Goal: Information Seeking & Learning: Learn about a topic

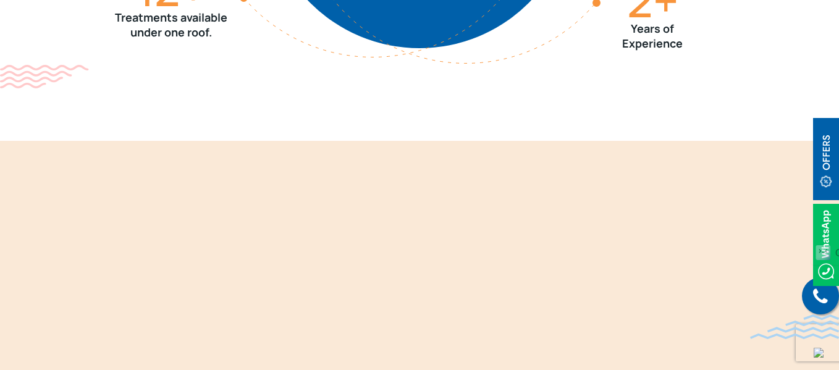
scroll to position [1854, 0]
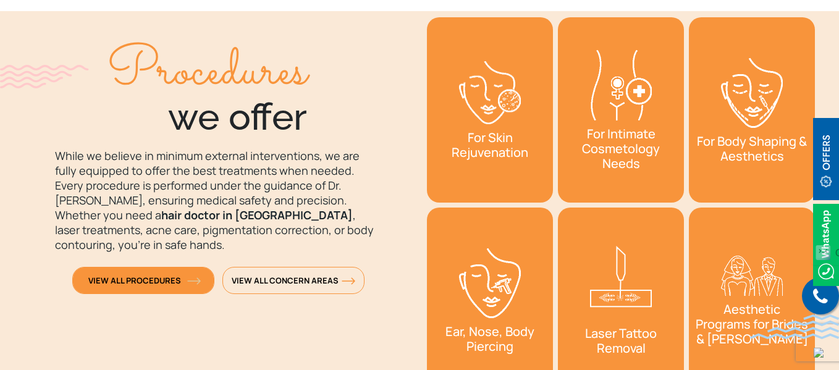
click at [198, 277] on img at bounding box center [194, 280] width 14 height 7
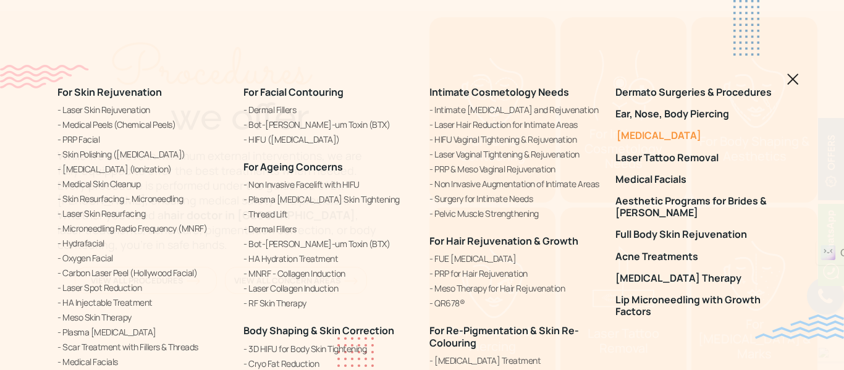
click at [675, 136] on link "[MEDICAL_DATA]" at bounding box center [701, 136] width 171 height 12
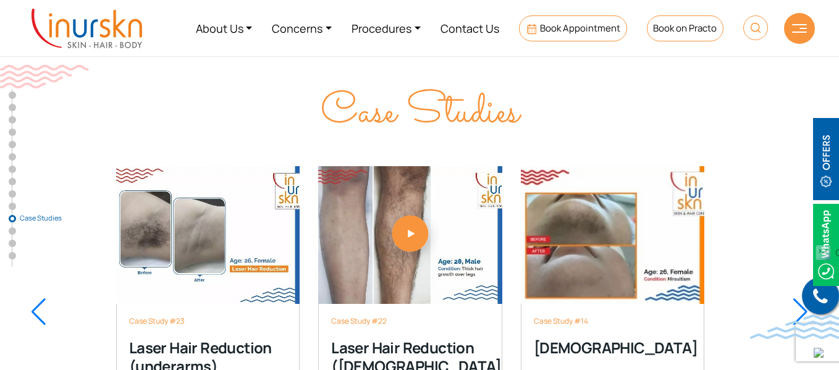
scroll to position [7231, 0]
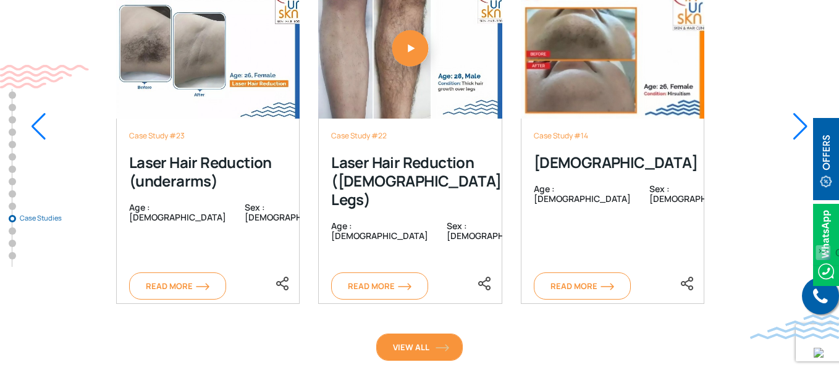
click at [439, 344] on img at bounding box center [443, 347] width 14 height 7
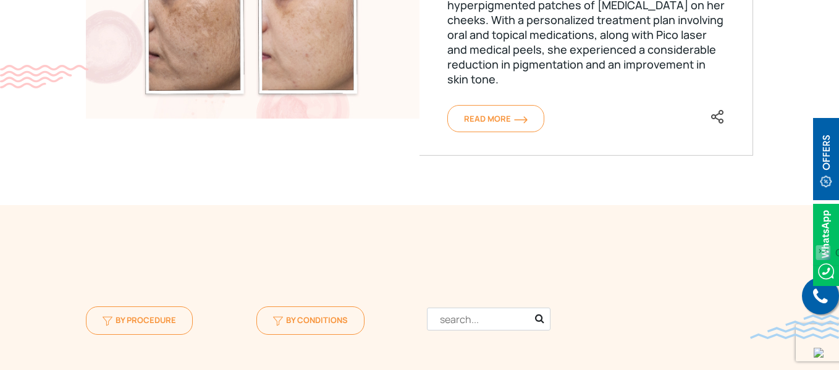
scroll to position [1236, 0]
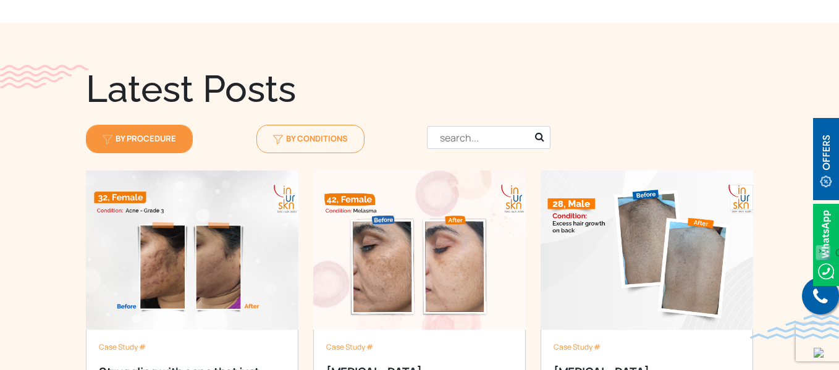
click at [184, 125] on link "By Procedure" at bounding box center [139, 139] width 107 height 28
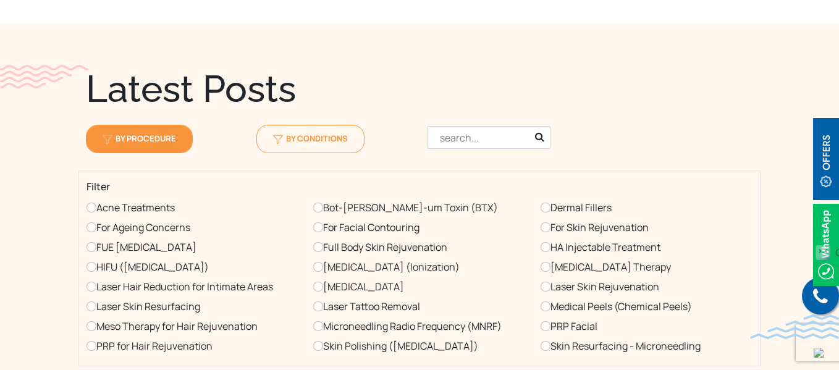
click at [322, 277] on label "[MEDICAL_DATA]" at bounding box center [358, 287] width 91 height 20
click at [322, 282] on input "[MEDICAL_DATA]" at bounding box center [318, 287] width 10 height 10
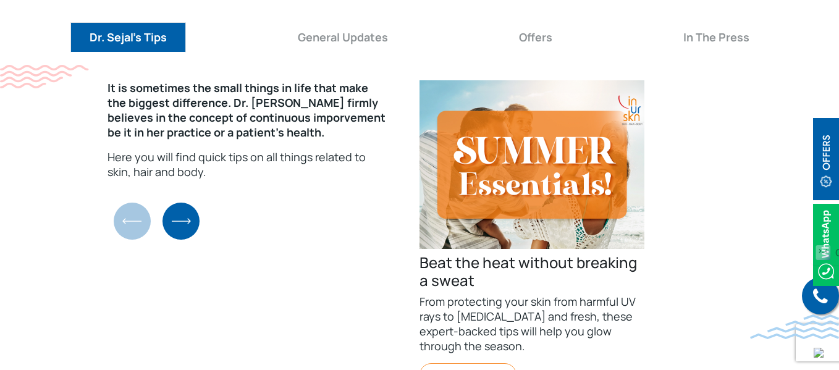
scroll to position [2905, 0]
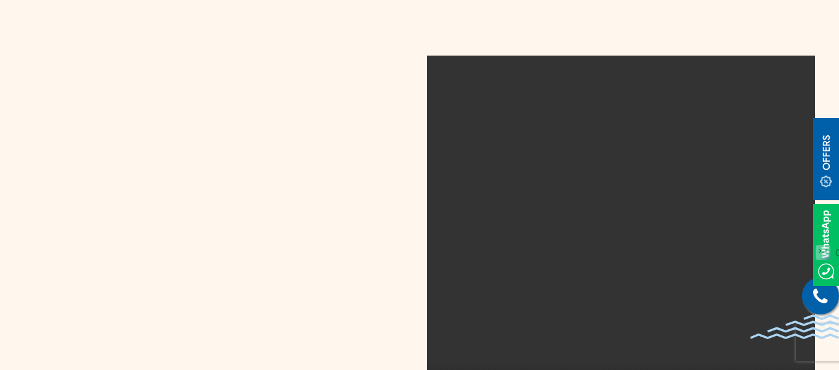
scroll to position [1854, 0]
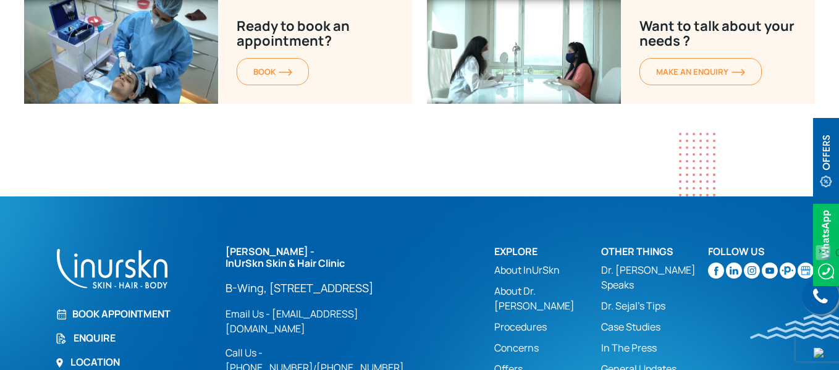
scroll to position [8713, 0]
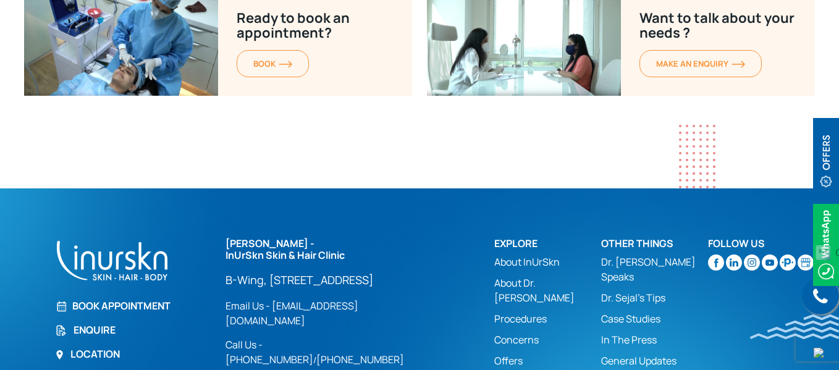
click at [114, 299] on link "Book Appointment" at bounding box center [133, 306] width 156 height 15
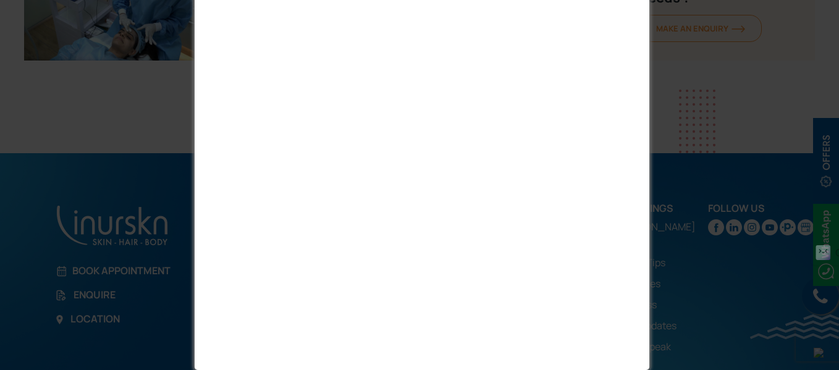
scroll to position [8563, 0]
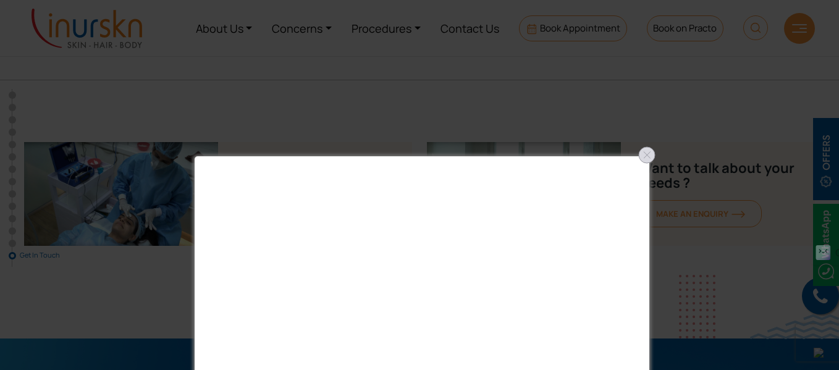
click at [641, 150] on div at bounding box center [647, 155] width 20 height 20
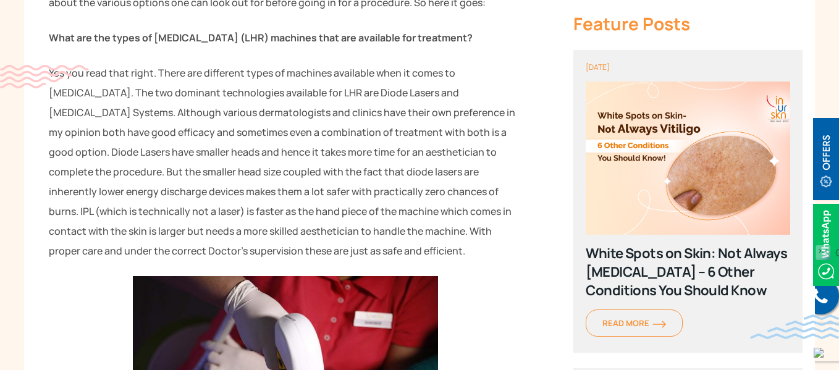
scroll to position [803, 0]
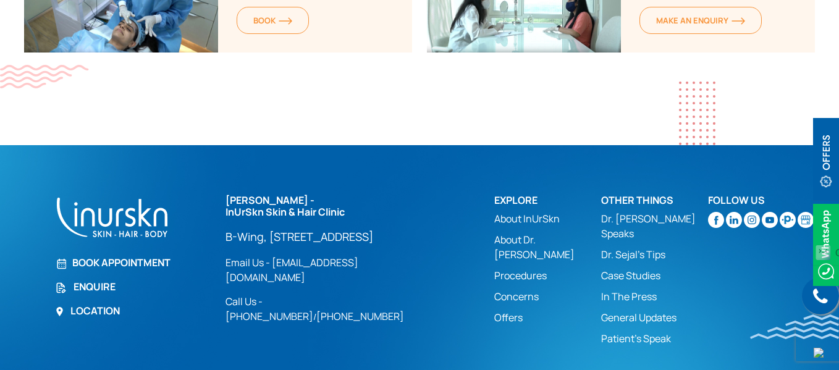
scroll to position [2600, 0]
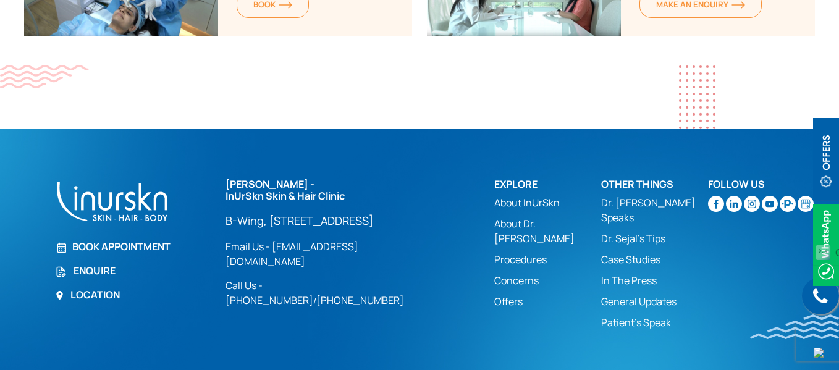
click at [504, 294] on link "Offers" at bounding box center [547, 301] width 107 height 15
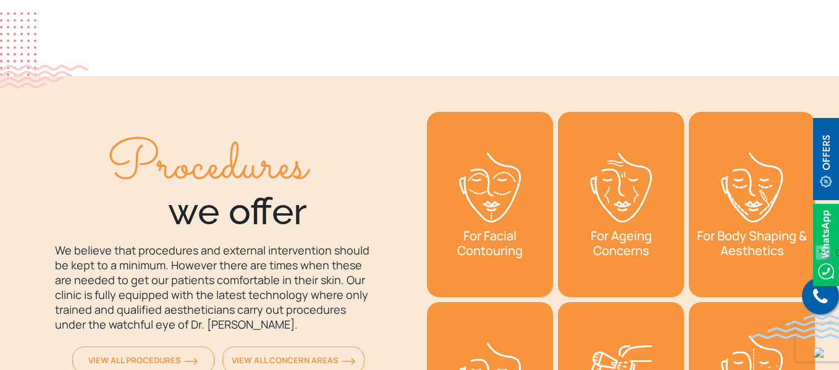
scroll to position [1298, 0]
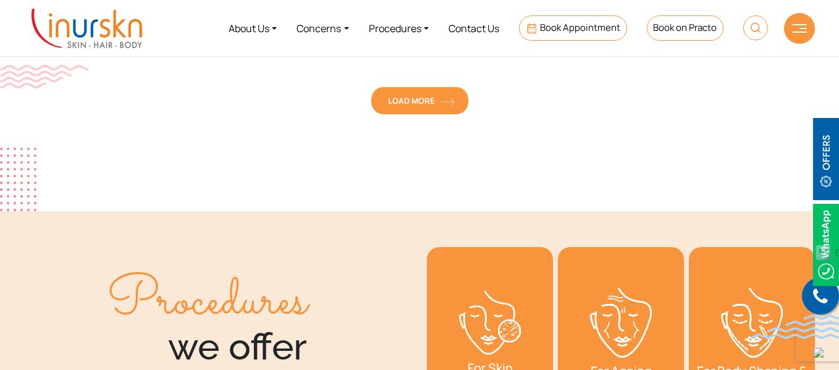
click at [454, 98] on img at bounding box center [448, 101] width 14 height 7
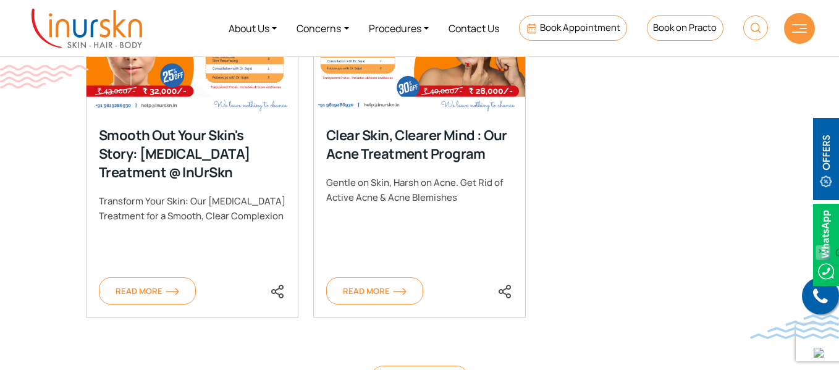
scroll to position [1607, 0]
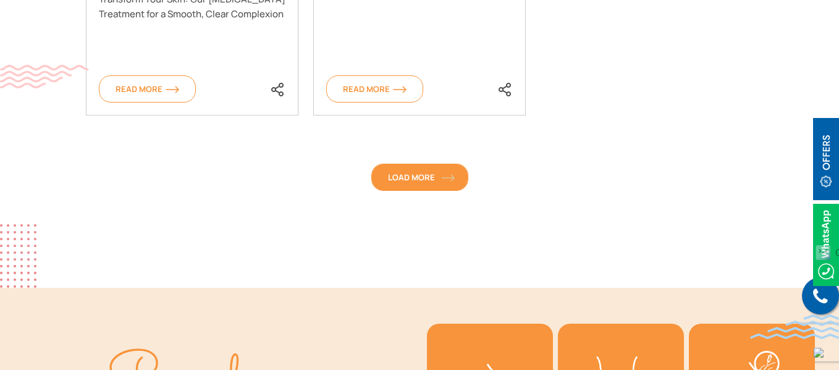
click at [446, 172] on span "Load More" at bounding box center [420, 177] width 64 height 11
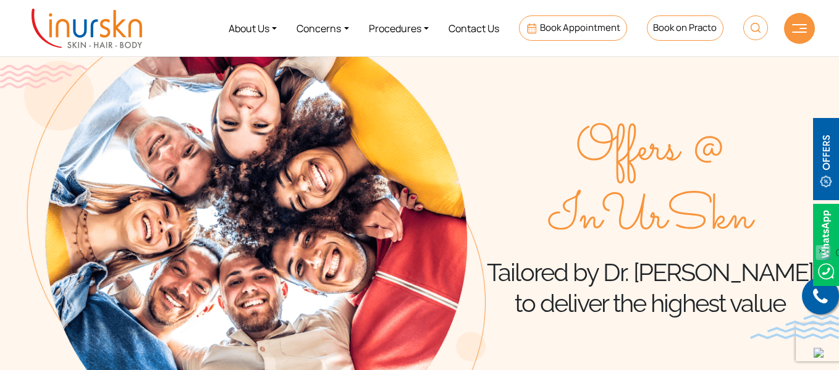
scroll to position [0, 0]
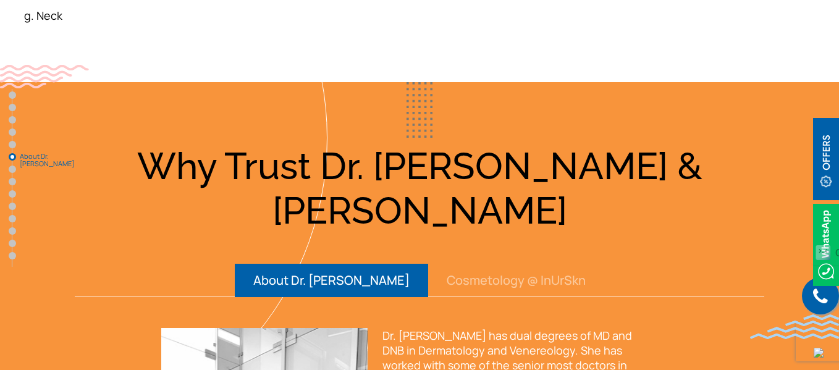
scroll to position [3152, 0]
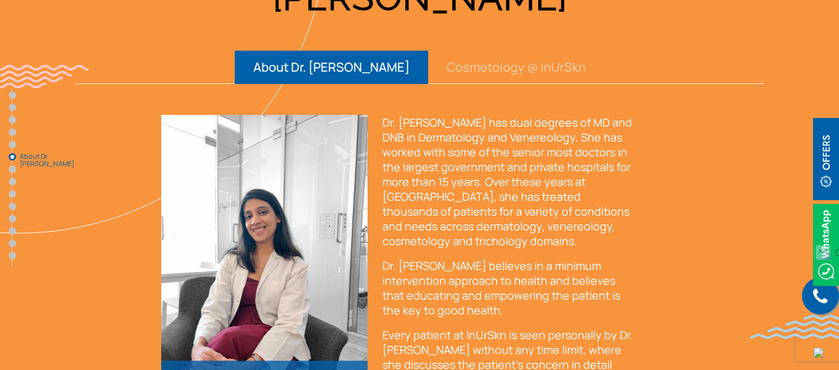
click at [494, 51] on button "Cosmetology @ InUrSkn" at bounding box center [516, 67] width 176 height 33
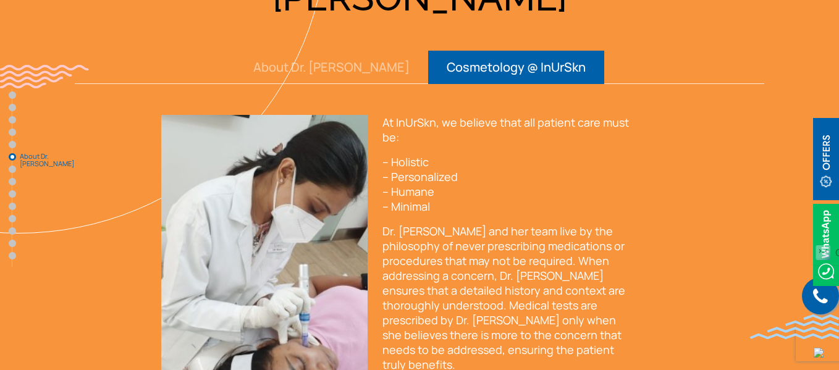
click at [356, 51] on button "About Dr. [PERSON_NAME]" at bounding box center [331, 67] width 193 height 33
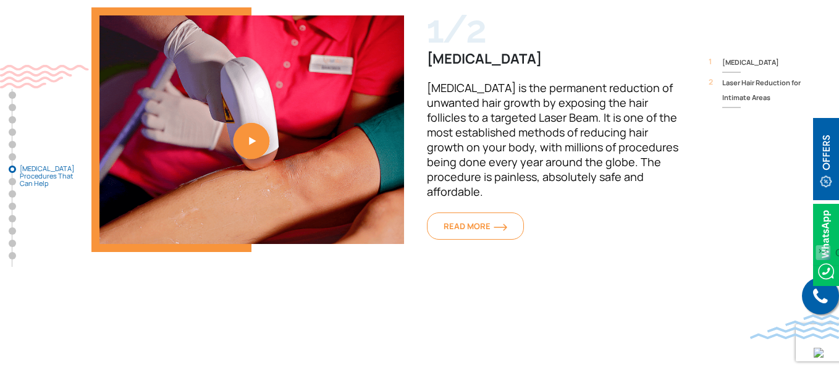
scroll to position [3894, 0]
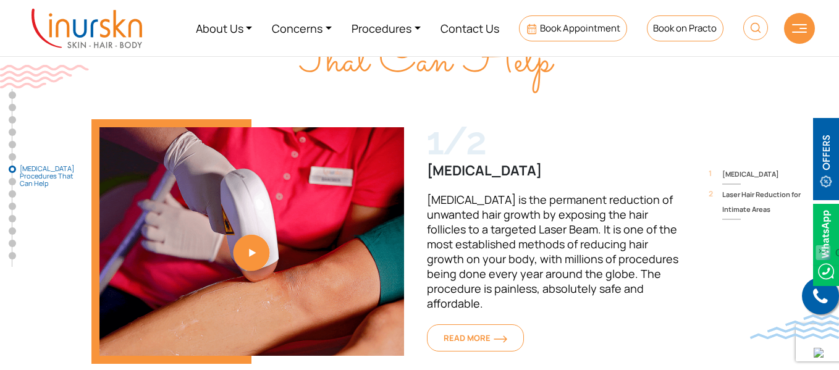
click at [751, 187] on span "Laser Hair Reduction for Intimate Areas" at bounding box center [768, 202] width 93 height 30
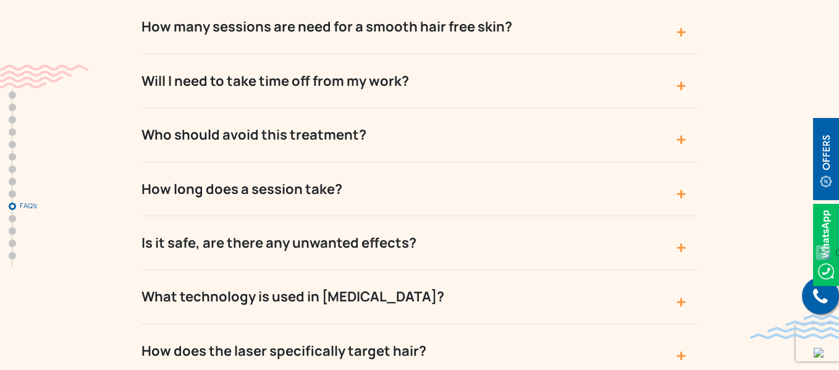
scroll to position [6242, 0]
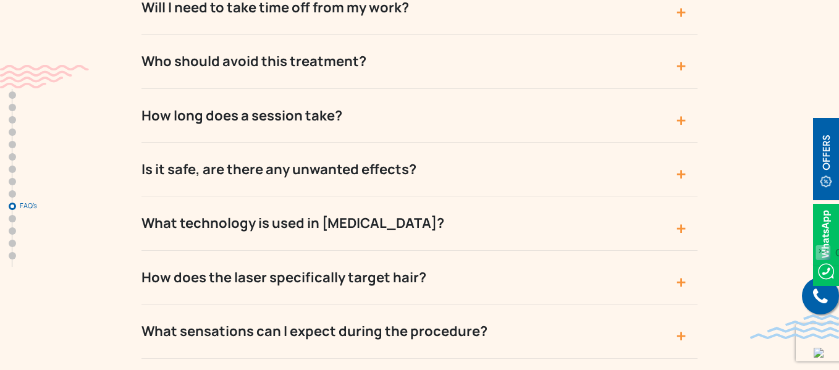
click at [649, 89] on button "How long does a session take?" at bounding box center [420, 116] width 556 height 54
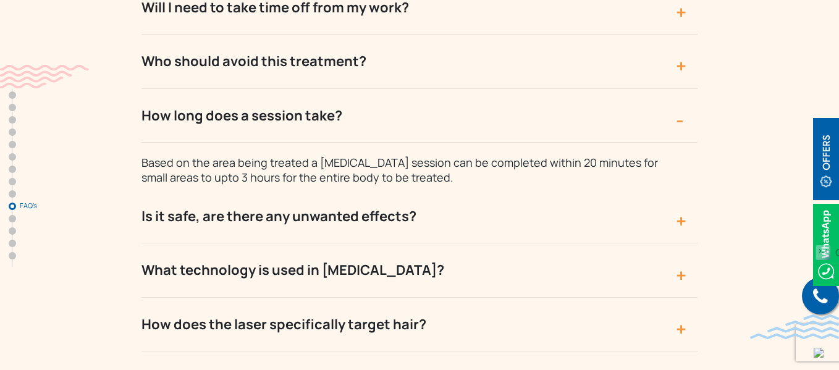
click at [426, 190] on button "Is it safe, are there any unwanted effects?" at bounding box center [420, 217] width 556 height 54
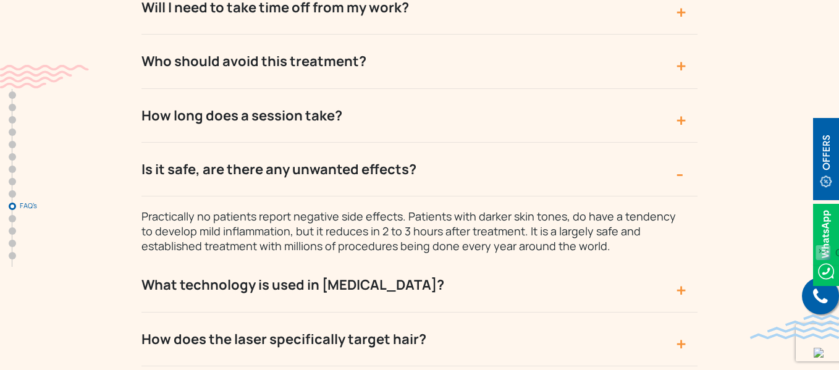
click at [501, 143] on button "Is it safe, are there any unwanted effects?" at bounding box center [420, 170] width 556 height 54
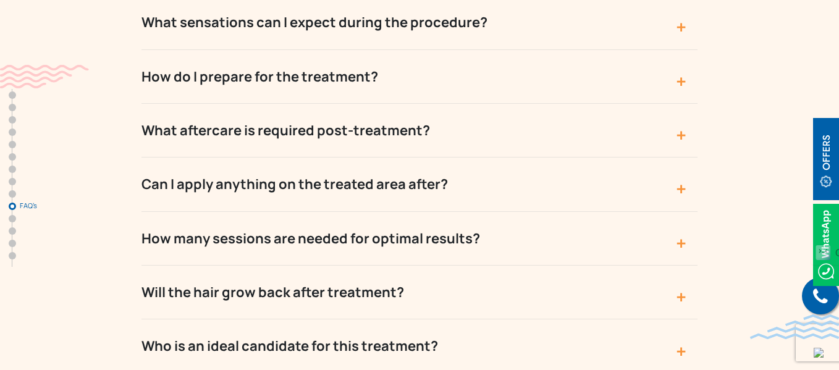
scroll to position [6613, 0]
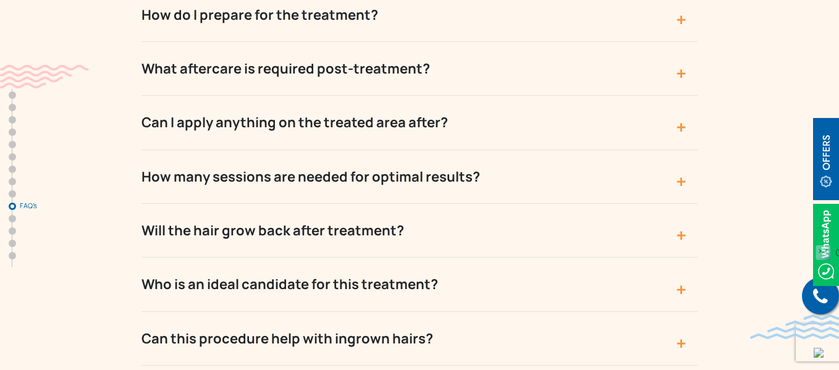
click at [498, 150] on button "How many sessions are needed for optimal results?" at bounding box center [420, 177] width 556 height 54
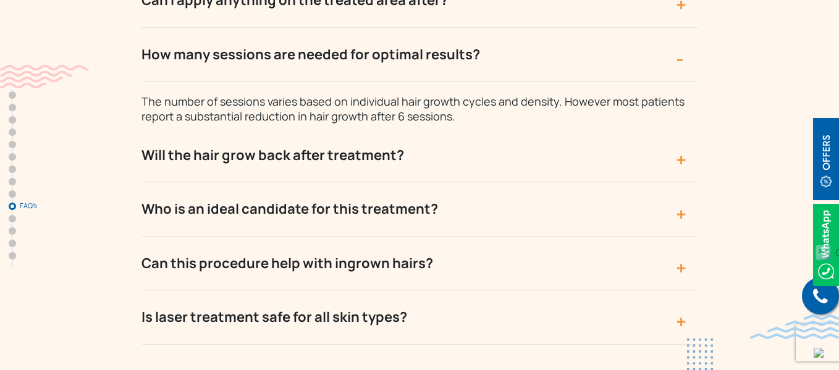
scroll to position [6736, 0]
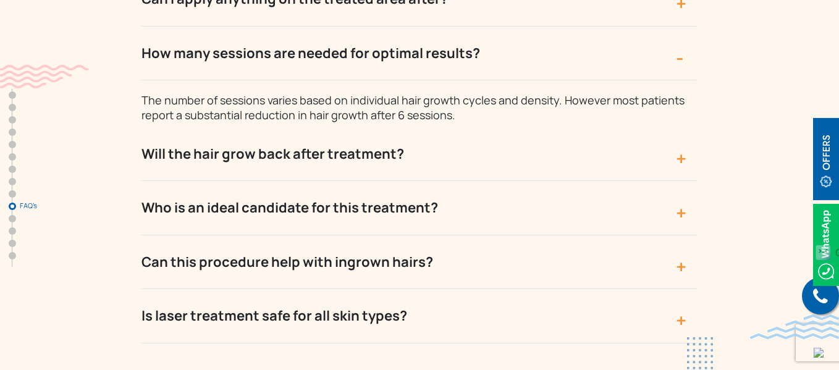
click at [490, 181] on button "Who is an ideal candidate for this treatment?" at bounding box center [420, 208] width 556 height 54
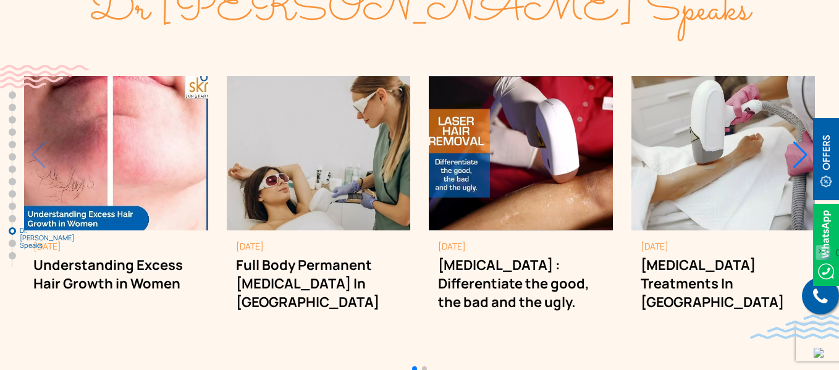
scroll to position [7787, 0]
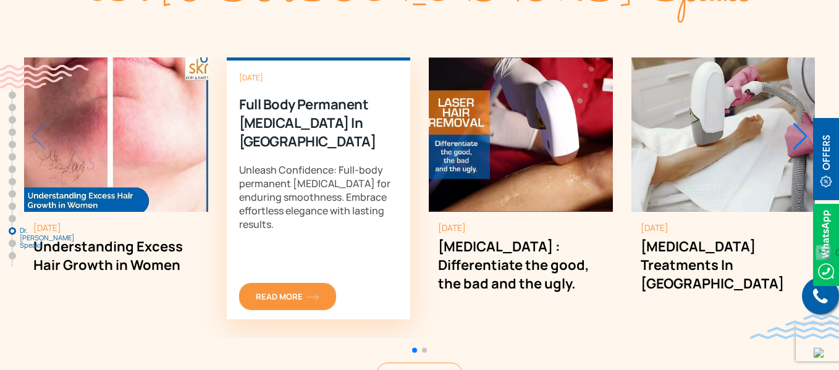
click at [298, 291] on span "Read More" at bounding box center [288, 296] width 64 height 11
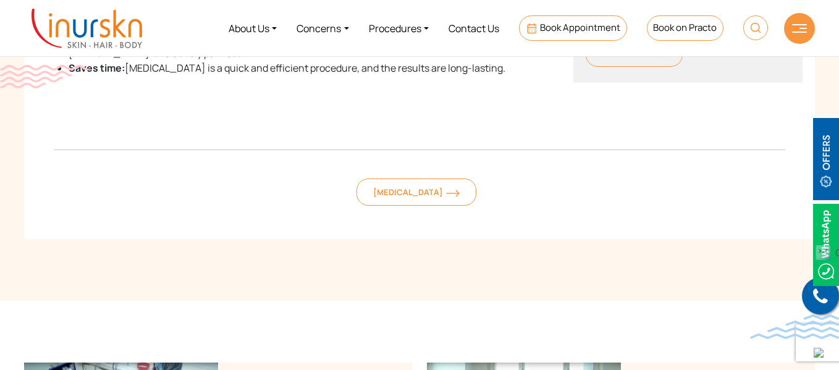
scroll to position [1112, 0]
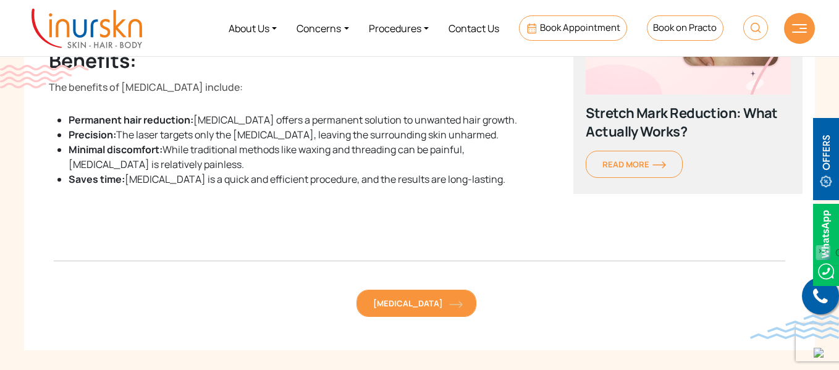
click at [412, 300] on span "[MEDICAL_DATA]" at bounding box center [416, 303] width 87 height 11
